Goal: Information Seeking & Learning: Learn about a topic

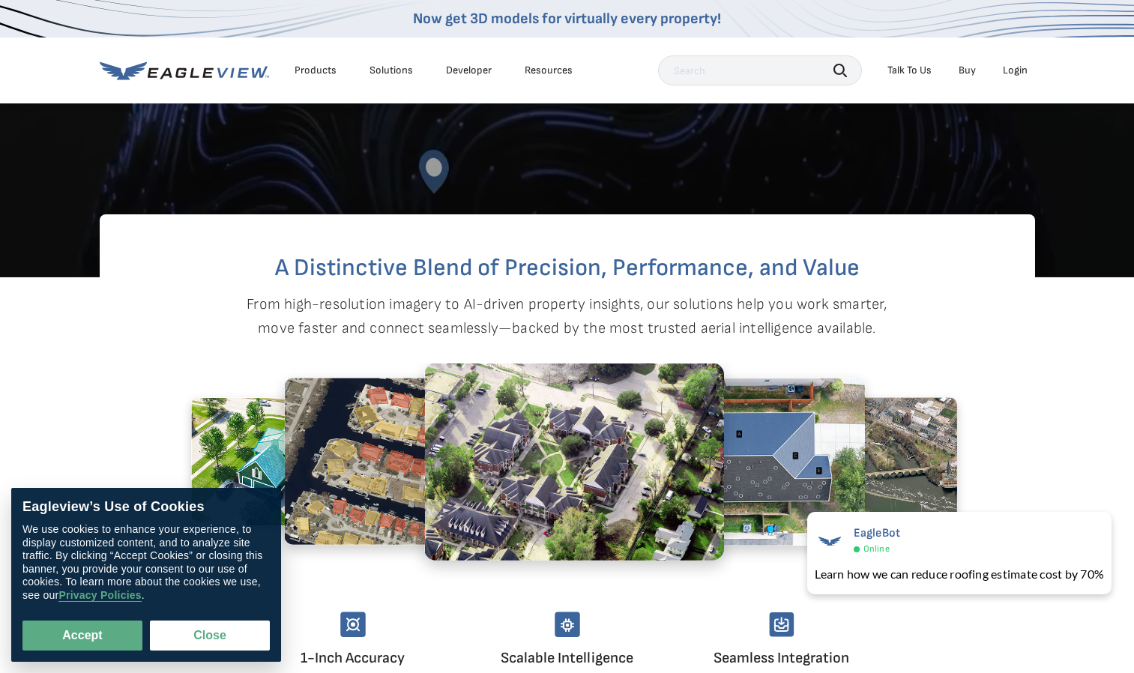
scroll to position [255, 0]
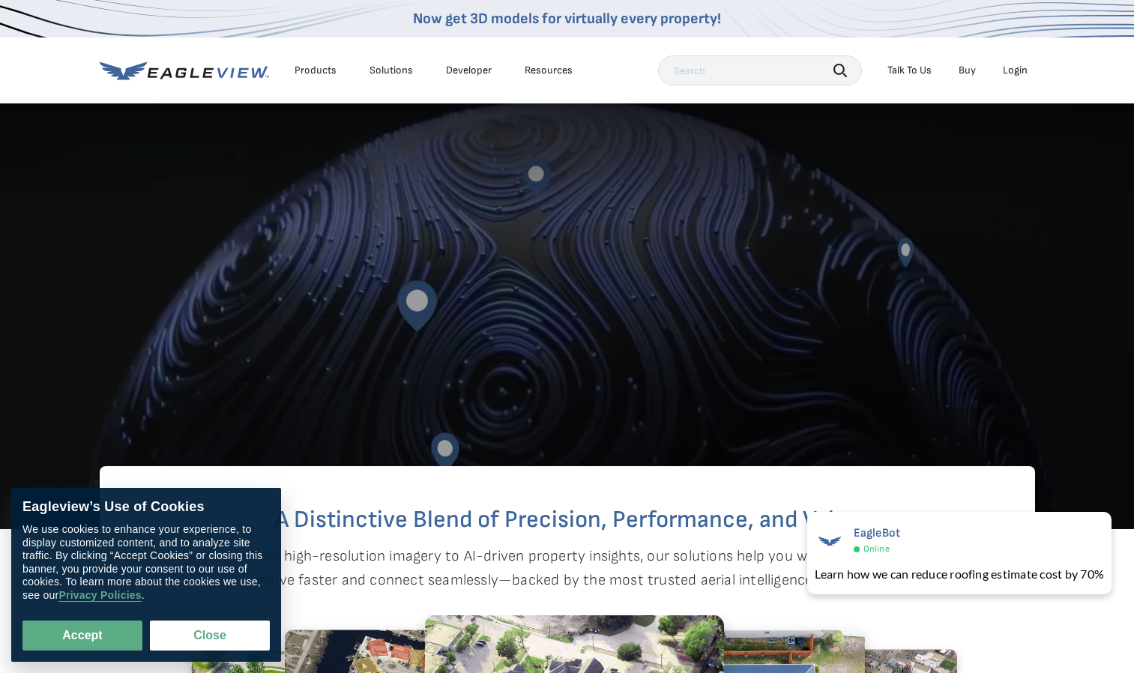
click at [481, 14] on link "Now get 3D models for virtually every property!" at bounding box center [567, 19] width 308 height 18
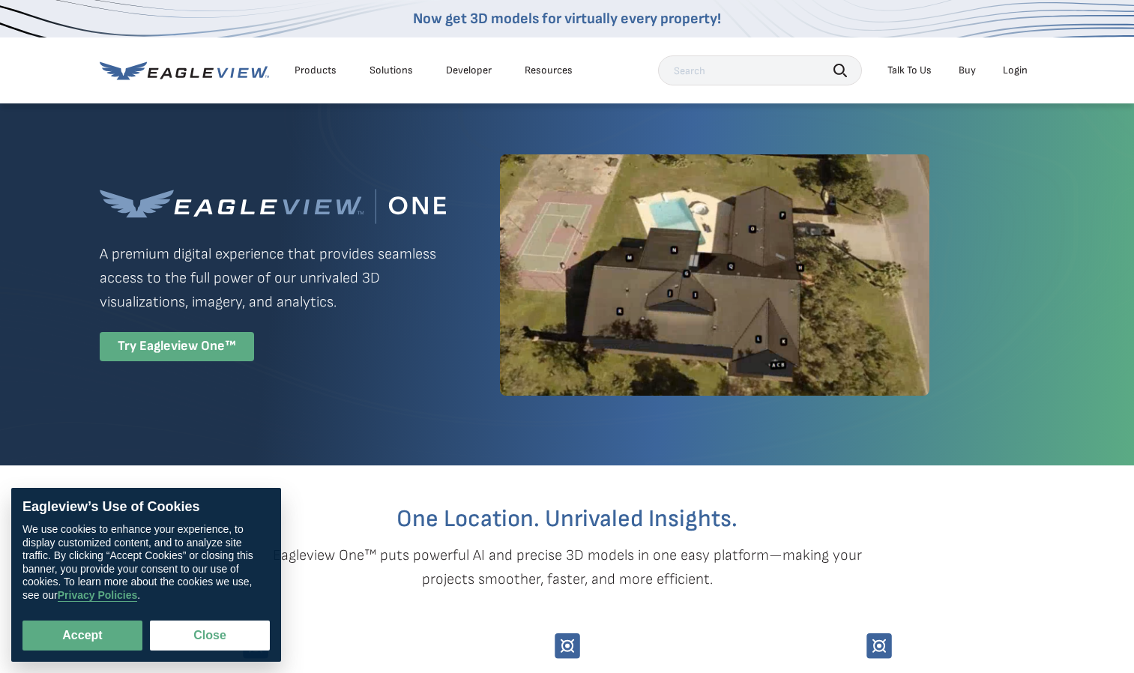
click at [177, 345] on div "Try Eagleview One™" at bounding box center [177, 346] width 154 height 29
click at [197, 351] on div "Try Eagleview One™" at bounding box center [177, 346] width 154 height 29
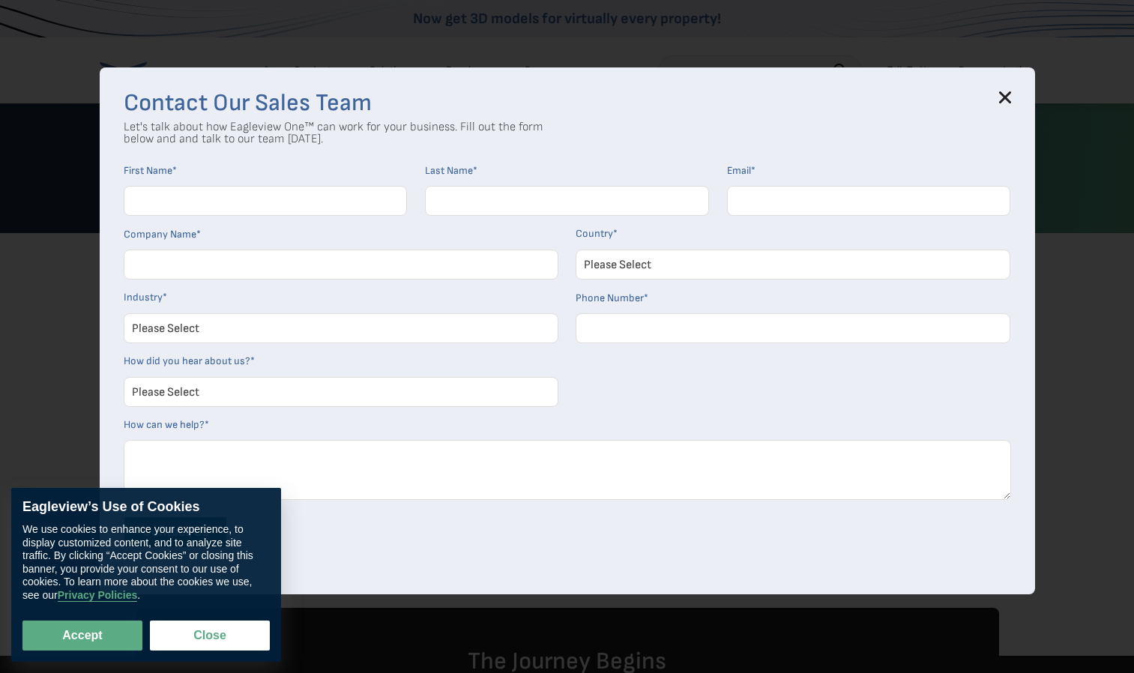
scroll to position [240, 0]
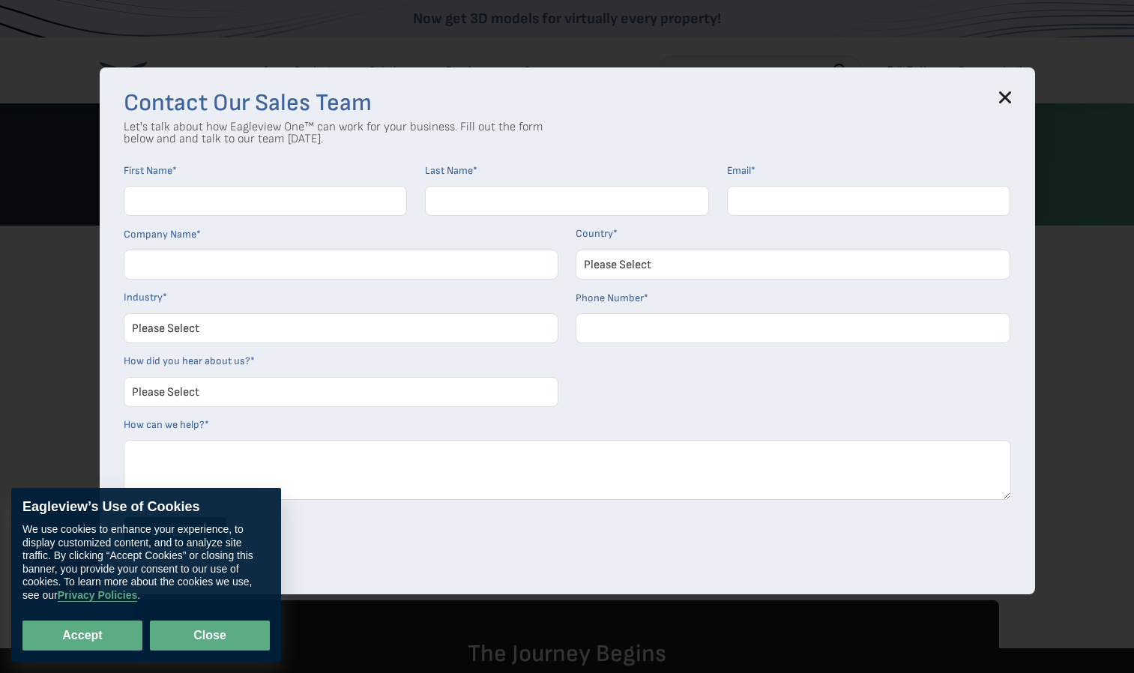
click at [241, 628] on button "Close" at bounding box center [210, 636] width 120 height 30
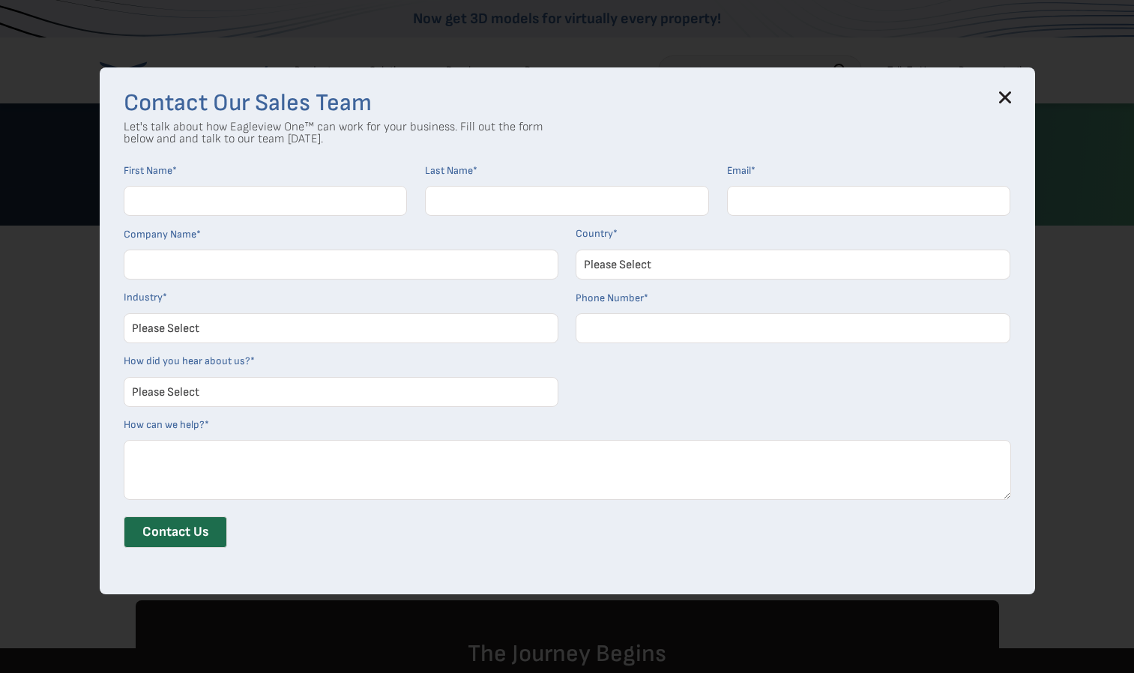
click at [1007, 99] on icon at bounding box center [1005, 97] width 10 height 10
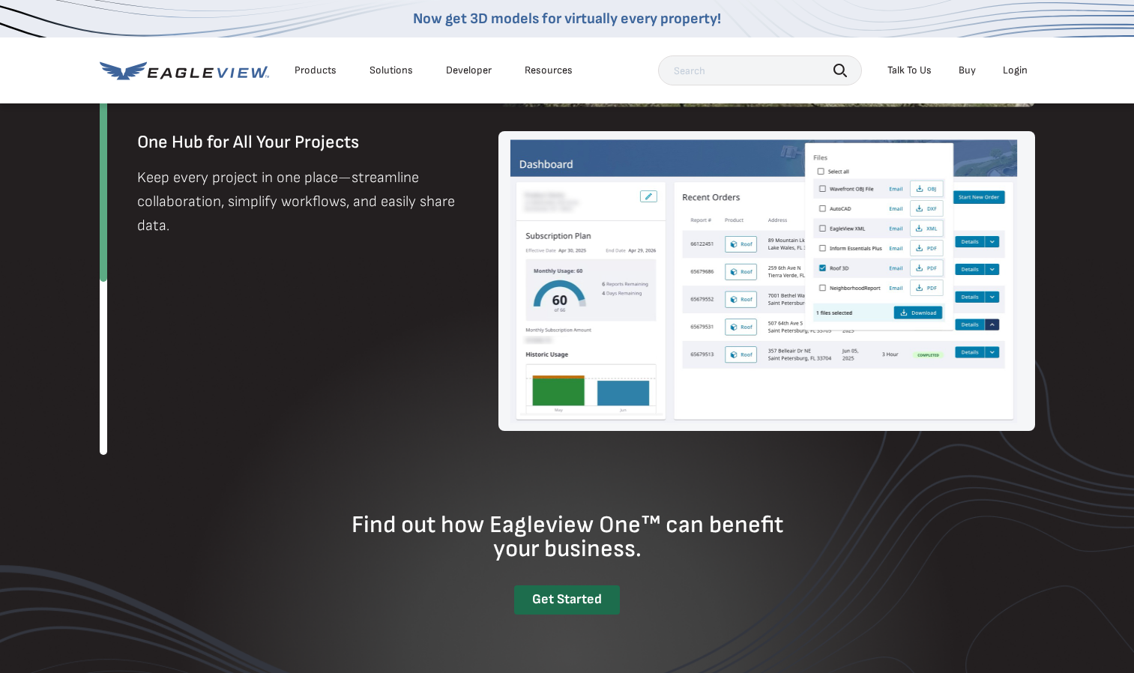
scroll to position [1646, 0]
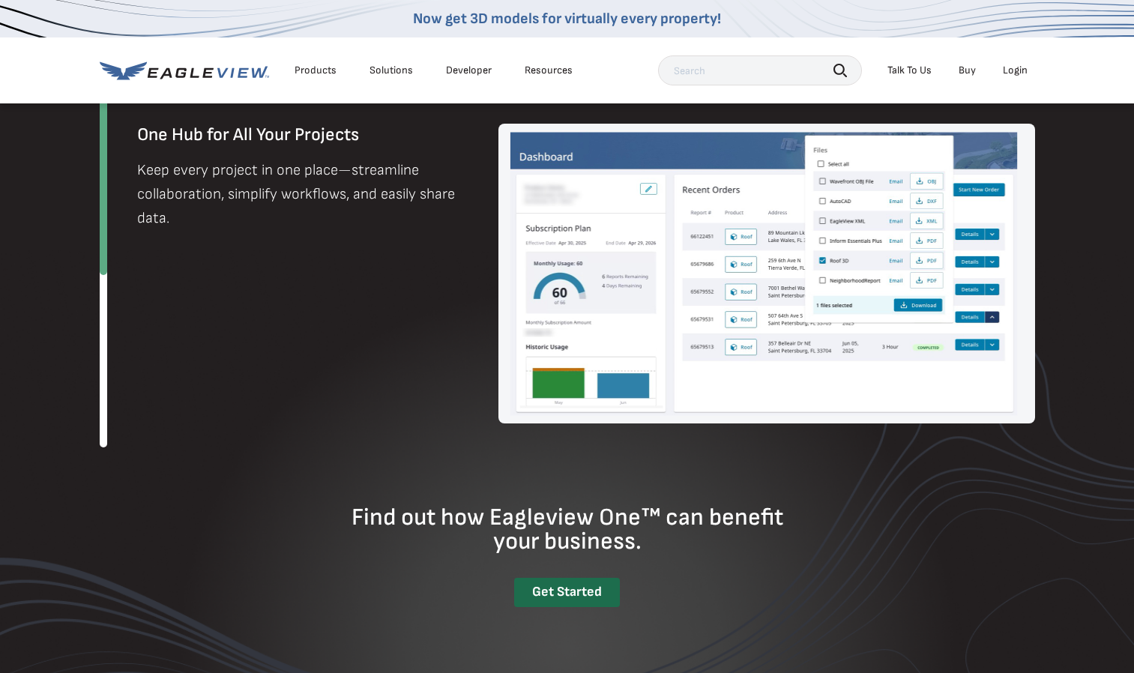
click at [770, 277] on img at bounding box center [766, 274] width 537 height 300
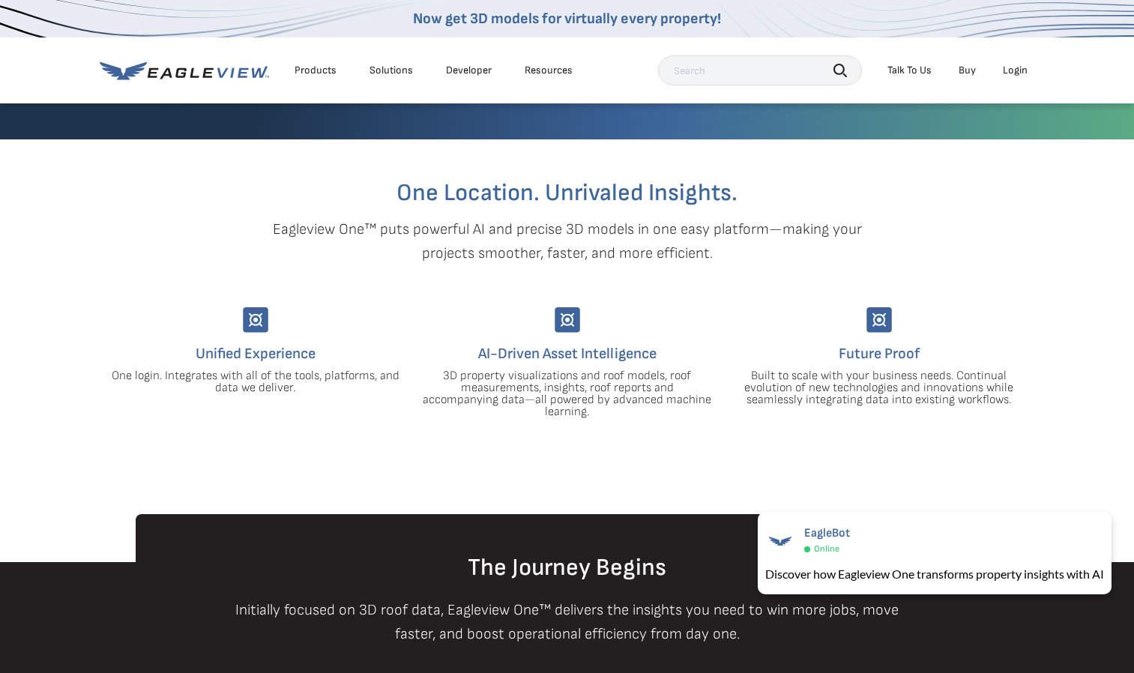
scroll to position [0, 0]
